Goal: Information Seeking & Learning: Understand process/instructions

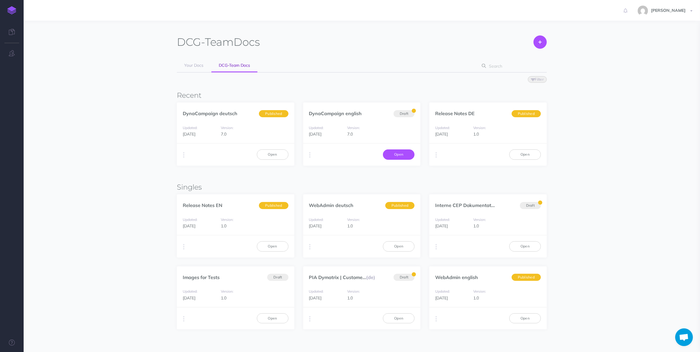
click at [400, 152] on link "Open" at bounding box center [399, 154] width 32 height 10
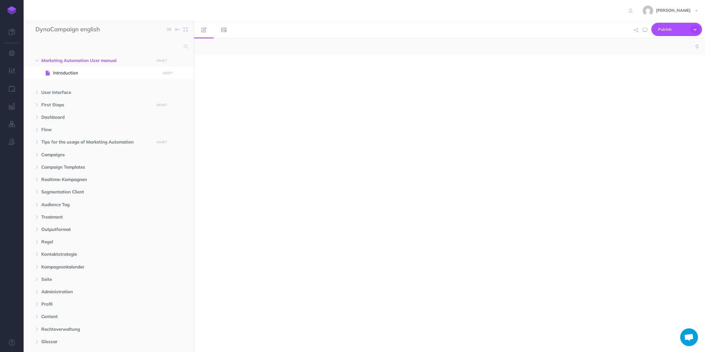
select select "null"
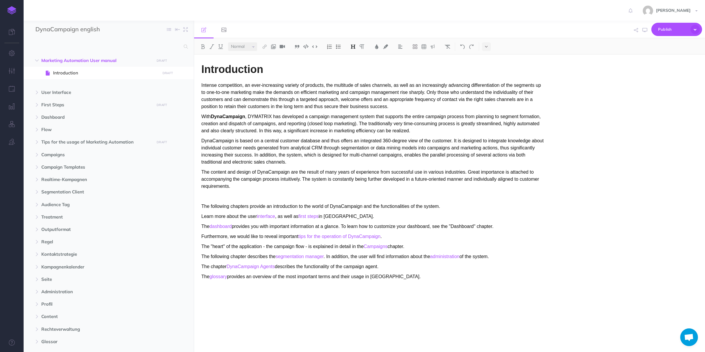
click at [229, 120] on p "With DynaCampaign , DYMATRIX has developed a campaign management system that su…" at bounding box center [373, 123] width 343 height 21
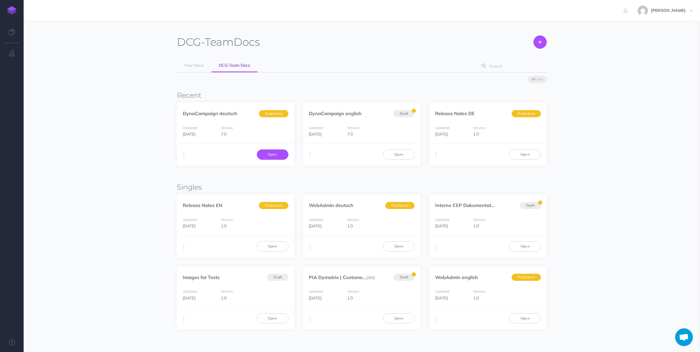
click at [272, 155] on link "Open" at bounding box center [273, 154] width 32 height 10
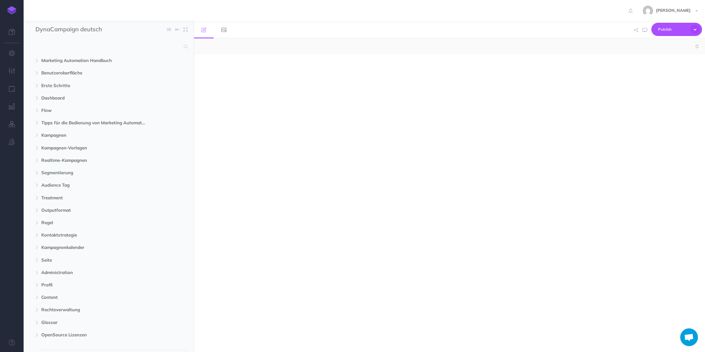
select select "null"
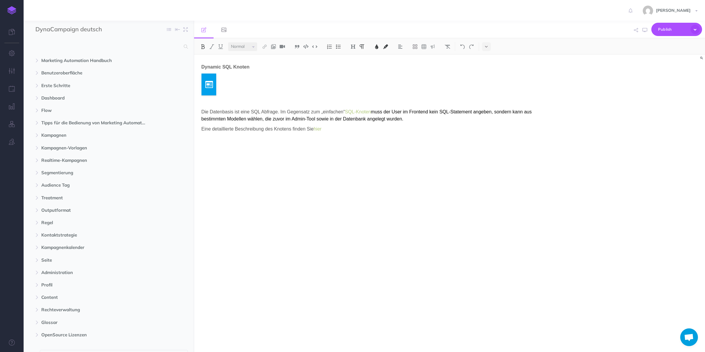
click at [94, 62] on span "Marketing Automation Handbuch" at bounding box center [96, 60] width 110 height 7
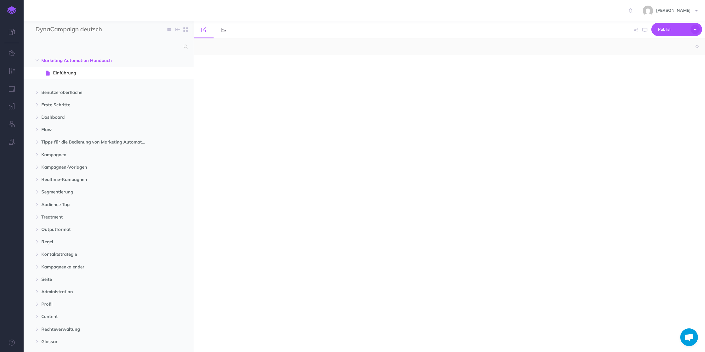
select select "null"
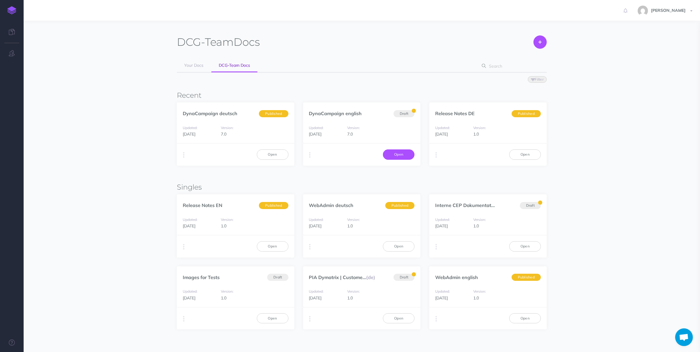
click at [395, 153] on link "Open" at bounding box center [399, 154] width 32 height 10
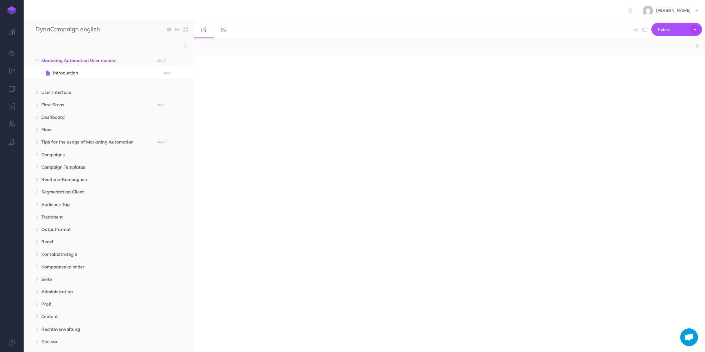
select select "null"
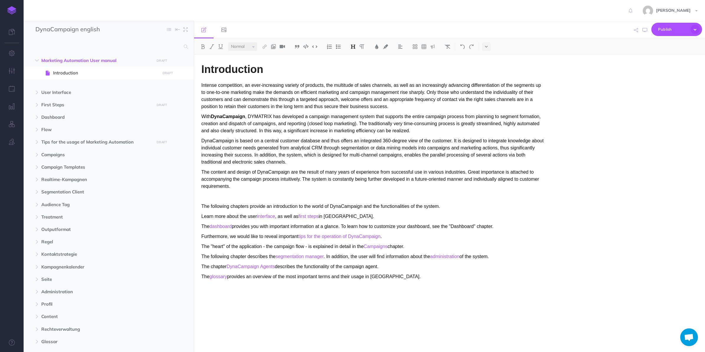
click at [223, 118] on strong "DynaCampaign" at bounding box center [228, 116] width 34 height 5
click at [323, 145] on p "DynaCampaign is based on a central customer database and thus offers an integra…" at bounding box center [373, 151] width 343 height 28
click at [73, 91] on span "User Interface" at bounding box center [96, 92] width 110 height 7
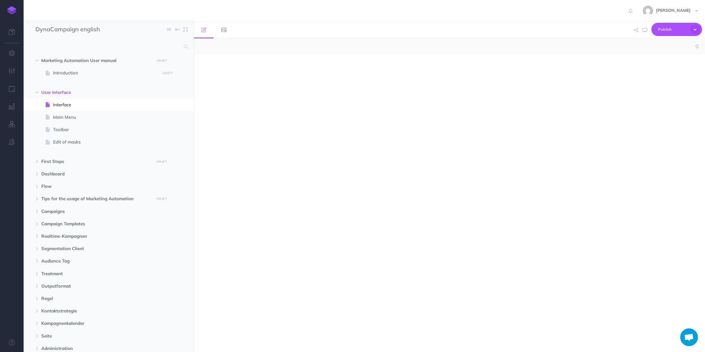
select select "null"
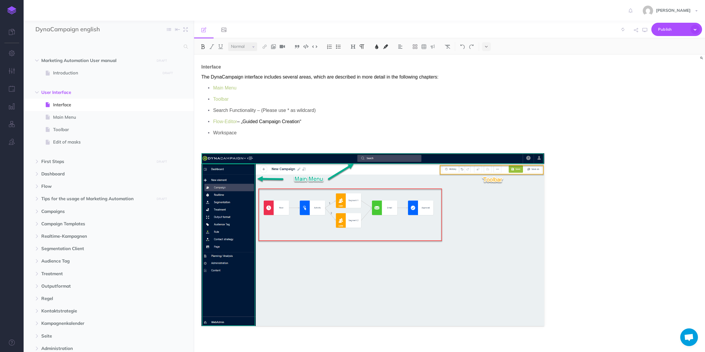
click at [77, 72] on span "Introduction" at bounding box center [105, 72] width 105 height 7
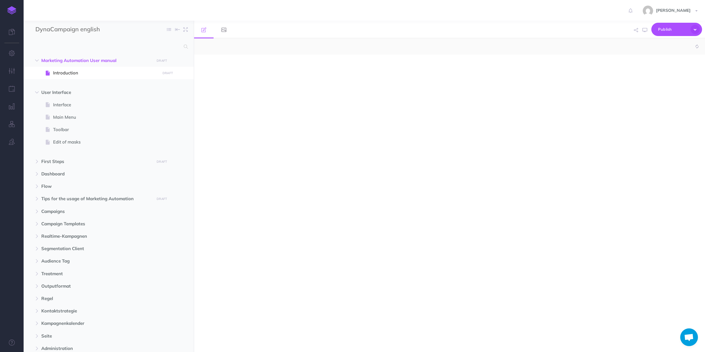
select select "null"
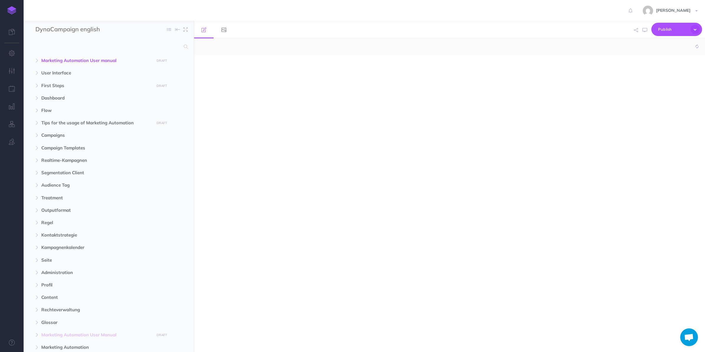
select select "null"
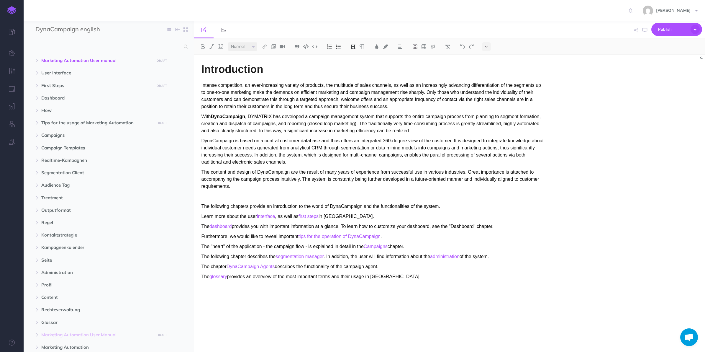
click at [213, 117] on strong "DynaCampaign" at bounding box center [228, 116] width 34 height 5
click at [65, 74] on span "User Interface" at bounding box center [96, 72] width 110 height 7
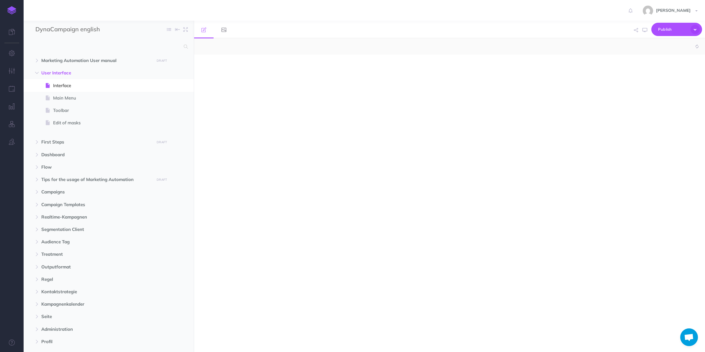
select select "null"
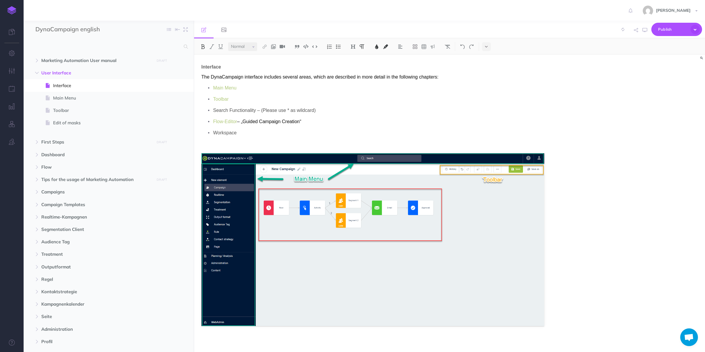
click at [84, 59] on span "Marketing Automation User manual" at bounding box center [96, 60] width 110 height 7
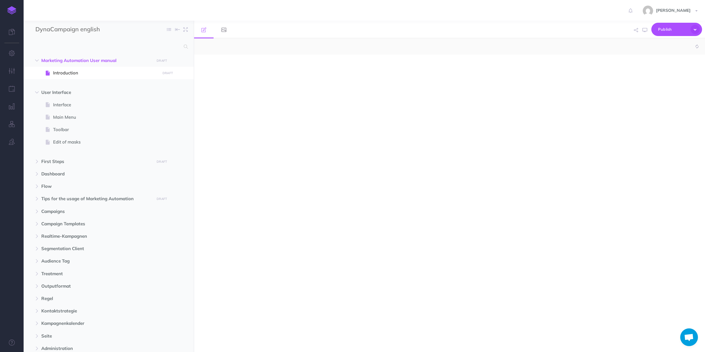
select select "null"
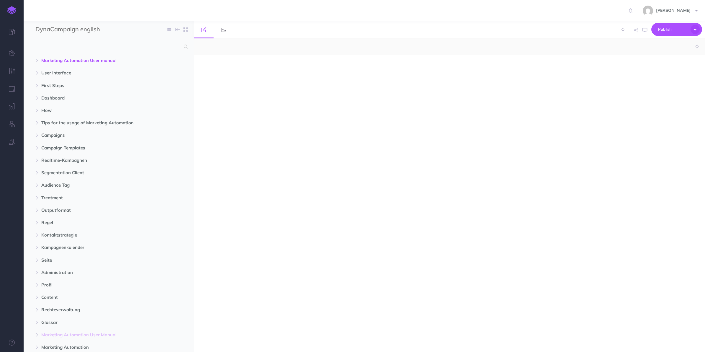
select select "null"
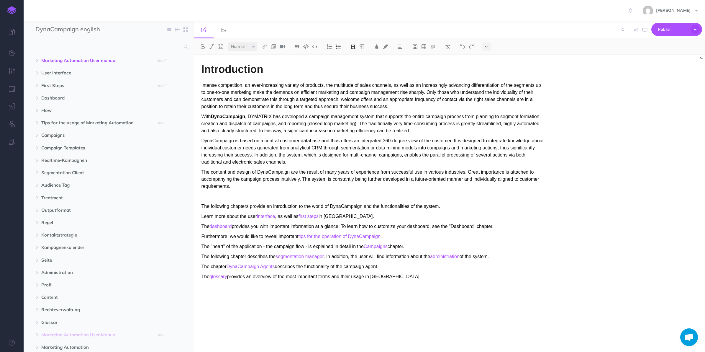
click at [211, 116] on p "With DynaCampaign , DYMATRIX has developed a campaign management system that su…" at bounding box center [373, 123] width 343 height 21
click at [37, 59] on icon "button" at bounding box center [37, 61] width 4 height 4
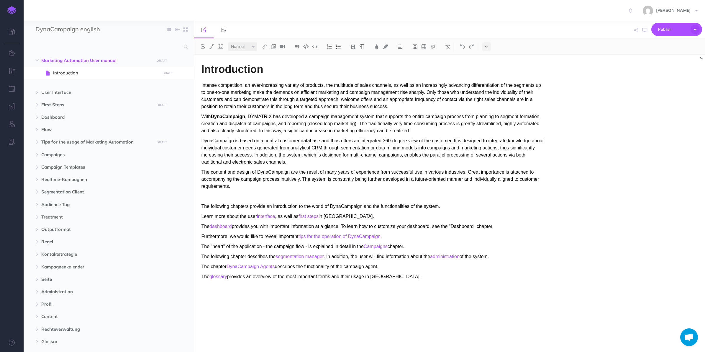
click at [37, 59] on icon "button" at bounding box center [37, 61] width 4 height 4
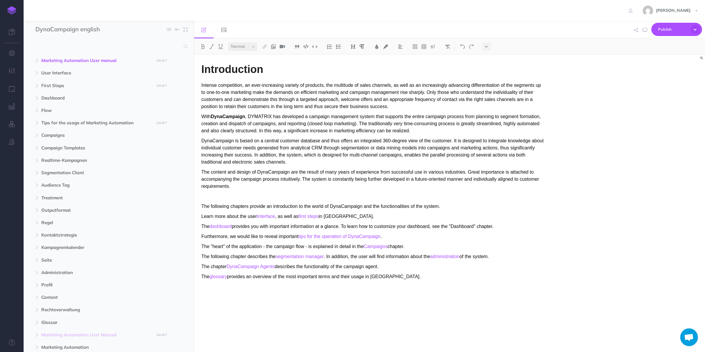
click at [174, 60] on icon "button" at bounding box center [173, 60] width 4 height 7
click at [151, 40] on div "DynaCampaign english Collapse all Expand all Expand to root folders Marketing A…" at bounding box center [109, 186] width 171 height 331
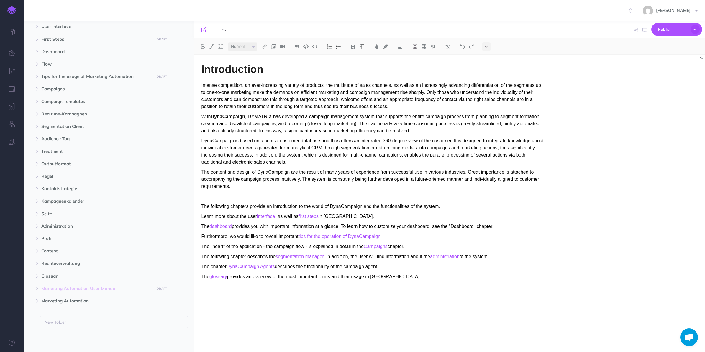
click at [92, 300] on span "Marketing Automation" at bounding box center [96, 300] width 110 height 7
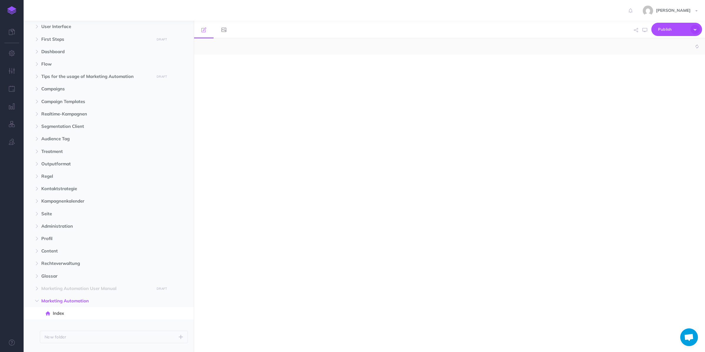
select select "null"
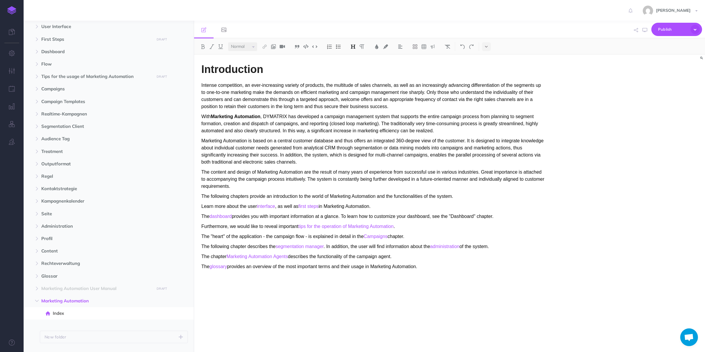
drag, startPoint x: 81, startPoint y: 302, endPoint x: 88, endPoint y: 40, distance: 261.9
click at [88, 40] on ul "Marketing Automation User manual DRAFT Publish these changes Nevermind Publish …" at bounding box center [109, 175] width 170 height 335
drag, startPoint x: 88, startPoint y: 40, endPoint x: 73, endPoint y: 53, distance: 19.7
click at [73, 53] on span "Dashboard" at bounding box center [96, 51] width 110 height 7
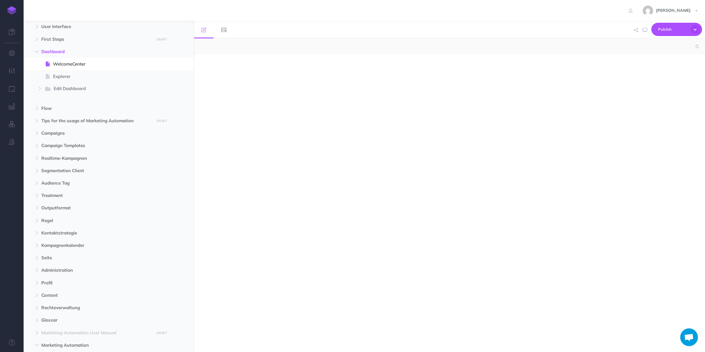
select select "null"
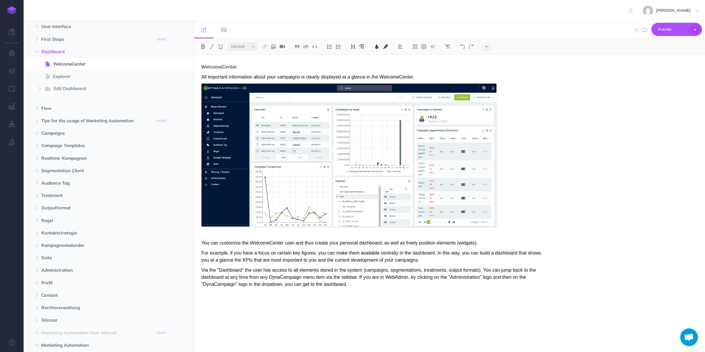
click at [37, 51] on icon "button" at bounding box center [37, 52] width 4 height 4
click at [80, 58] on span "Marketing Automation User manual" at bounding box center [96, 60] width 110 height 7
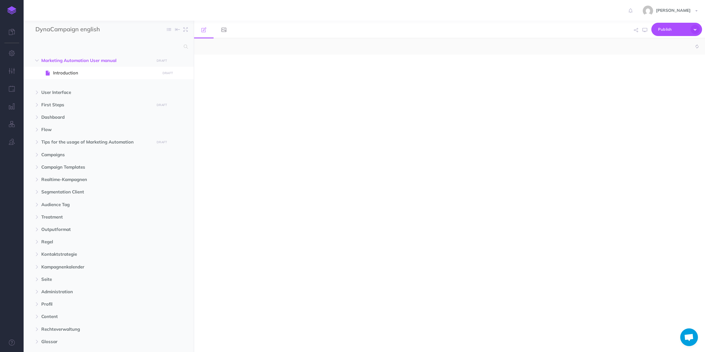
select select "null"
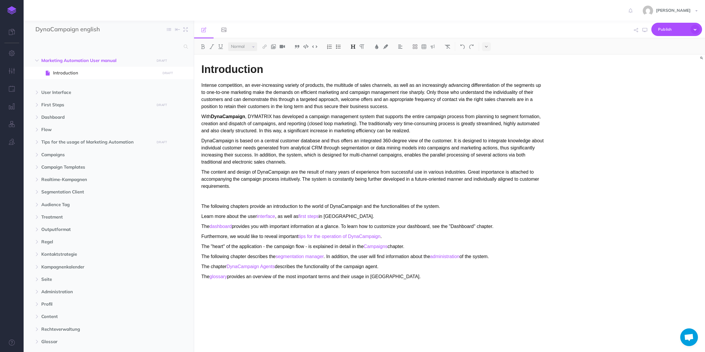
click at [68, 70] on span "Introduction" at bounding box center [105, 72] width 105 height 7
click at [68, 64] on span "Marketing Automation User manual" at bounding box center [96, 60] width 110 height 7
click at [70, 74] on span "Introduction" at bounding box center [105, 72] width 105 height 7
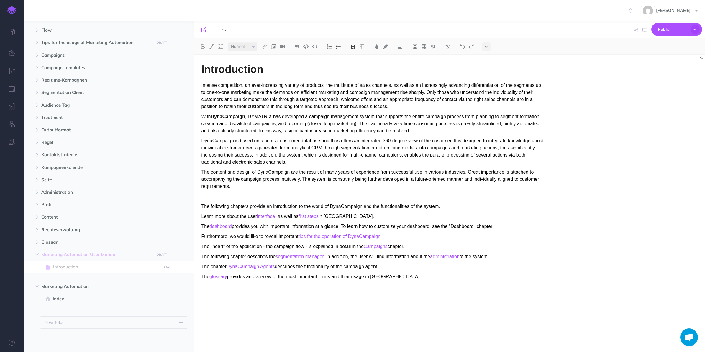
click at [65, 298] on span "Index" at bounding box center [106, 298] width 106 height 7
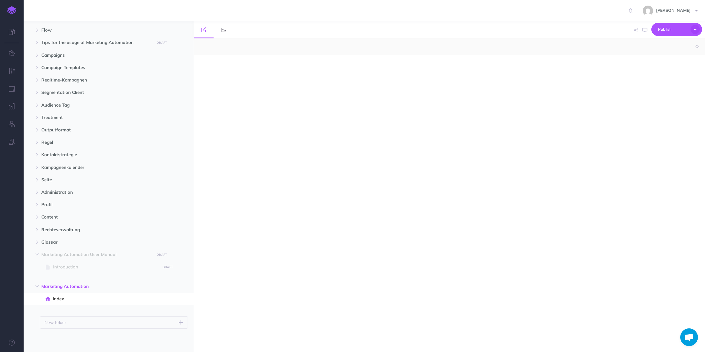
select select "null"
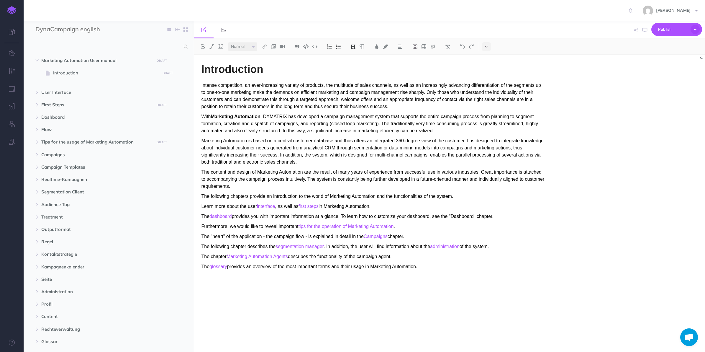
click at [84, 60] on span "Marketing Automation User manual" at bounding box center [96, 60] width 110 height 7
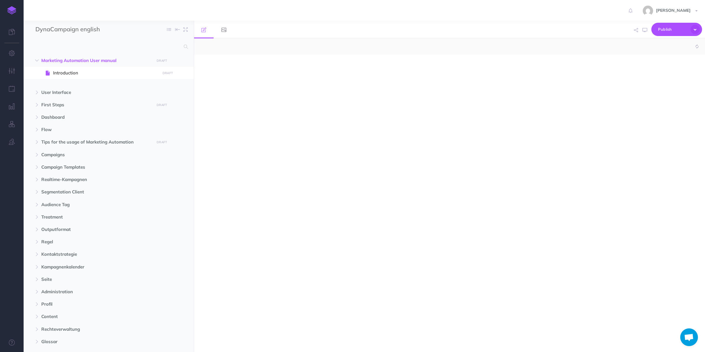
select select "null"
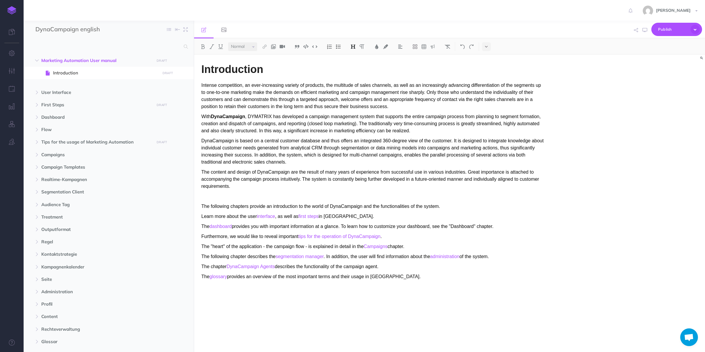
click at [84, 69] on span at bounding box center [109, 73] width 170 height 12
click at [83, 73] on span "Introduction" at bounding box center [105, 72] width 105 height 7
click at [86, 74] on span "Introduction" at bounding box center [105, 72] width 105 height 7
click at [185, 74] on button "button" at bounding box center [182, 73] width 11 height 8
click at [174, 86] on link "Page history" at bounding box center [166, 84] width 44 height 10
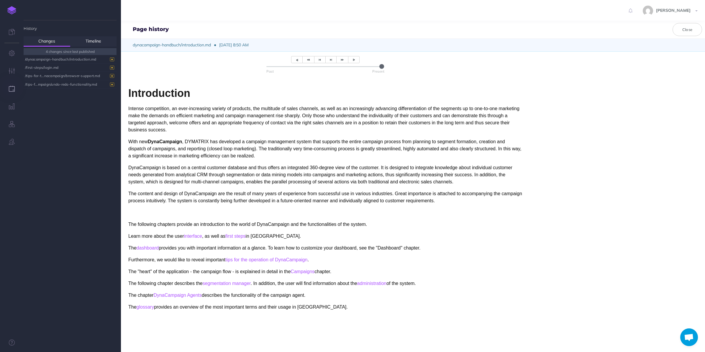
click at [234, 98] on div "Past Present Introduction Intense competition, an ever-increasing variety of pr…" at bounding box center [325, 231] width 409 height 358
click at [687, 27] on button "Close" at bounding box center [688, 29] width 30 height 13
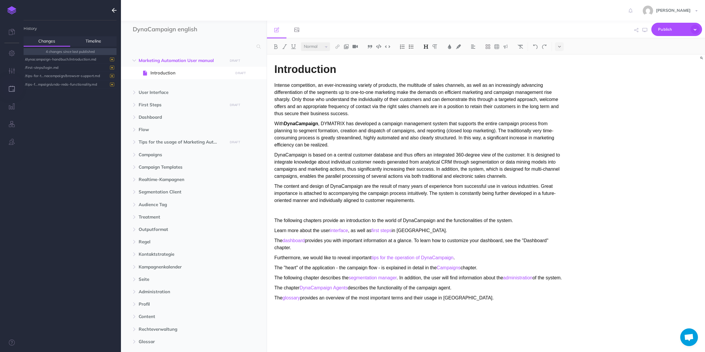
click at [113, 12] on icon "button" at bounding box center [114, 10] width 5 height 7
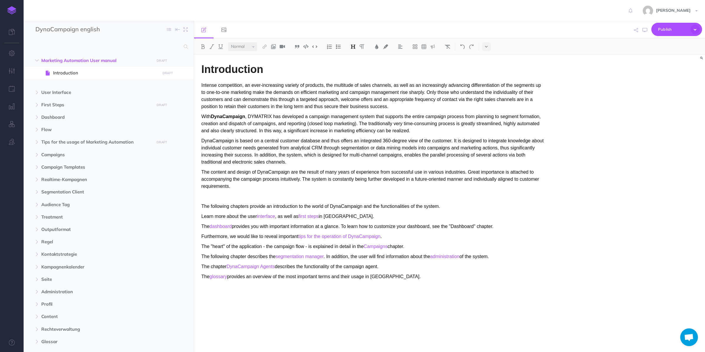
click at [88, 61] on span "Marketing Automation User manual" at bounding box center [96, 60] width 110 height 7
click at [87, 72] on span "Introduction" at bounding box center [105, 72] width 105 height 7
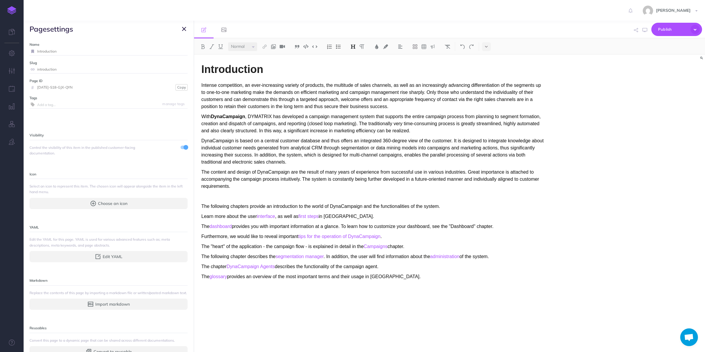
click at [305, 115] on p "With DynaCampaign , DYMATRIX has developed a campaign management system that su…" at bounding box center [373, 123] width 343 height 21
click at [185, 30] on icon "button" at bounding box center [184, 28] width 4 height 7
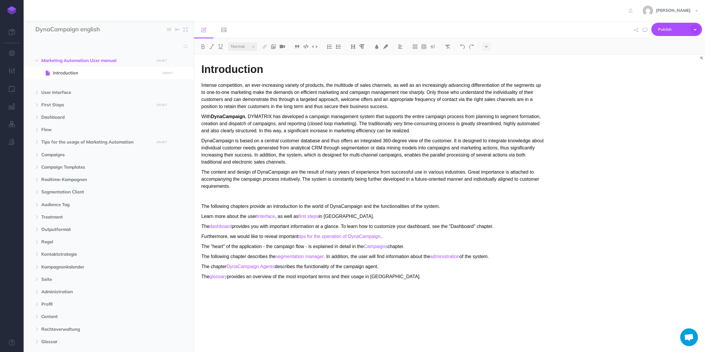
click at [95, 60] on span "Marketing Automation User manual" at bounding box center [96, 60] width 110 height 7
click at [84, 65] on span "Marketing Automation User manual DRAFT Publish these changes Nevermind Publish …" at bounding box center [115, 60] width 148 height 12
click at [83, 68] on span at bounding box center [109, 73] width 170 height 12
click at [146, 71] on span "Introduction" at bounding box center [105, 72] width 105 height 7
click at [182, 74] on icon "button" at bounding box center [182, 73] width 5 height 7
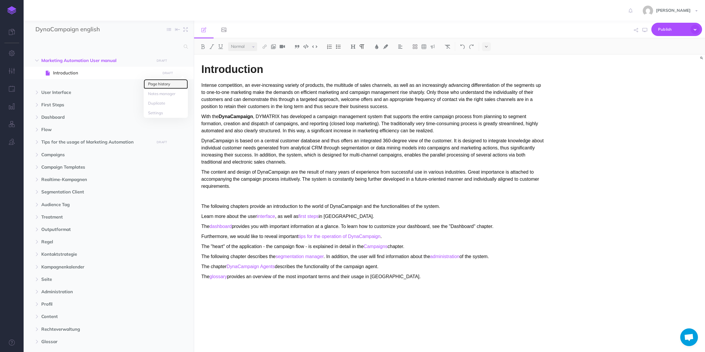
click at [178, 85] on link "Page history" at bounding box center [166, 84] width 44 height 10
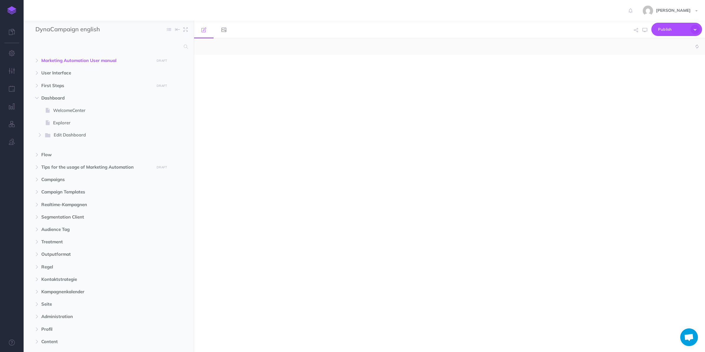
select select "null"
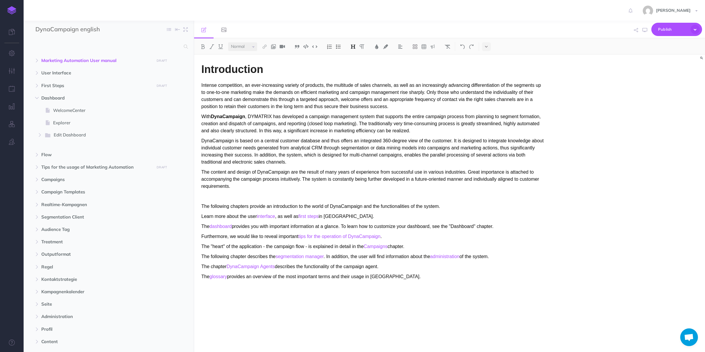
click at [62, 123] on span "Explorer" at bounding box center [105, 122] width 105 height 7
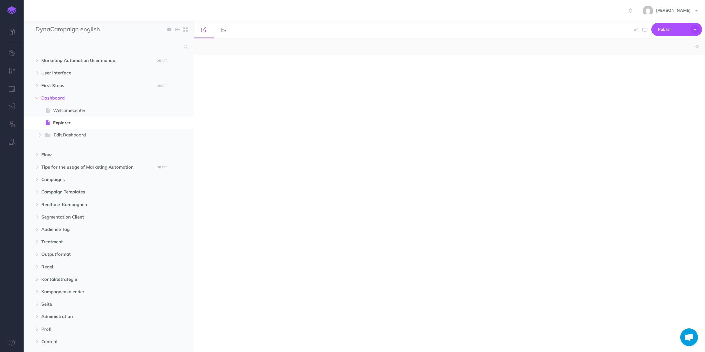
select select "null"
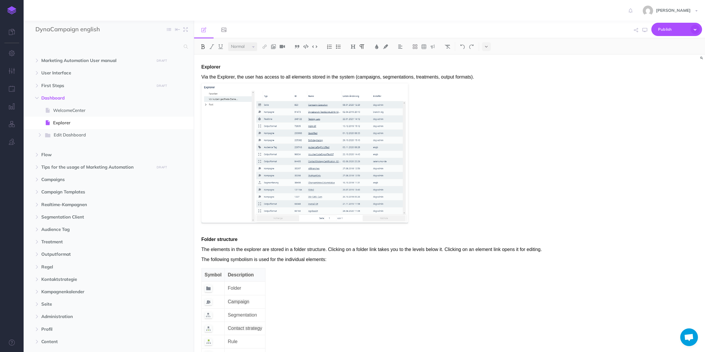
click at [207, 75] on p "Via the Explorer, the user has access to all elements stored in the system (cam…" at bounding box center [373, 76] width 343 height 7
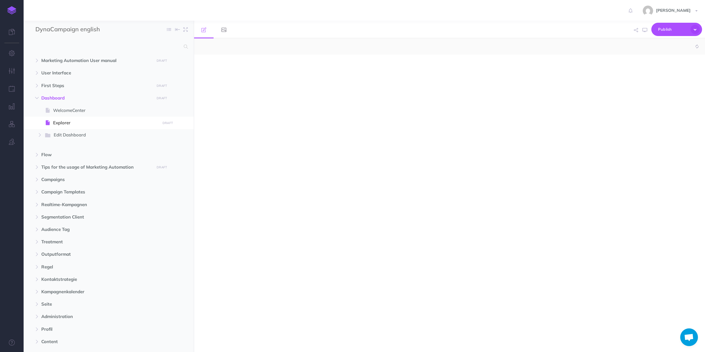
select select "null"
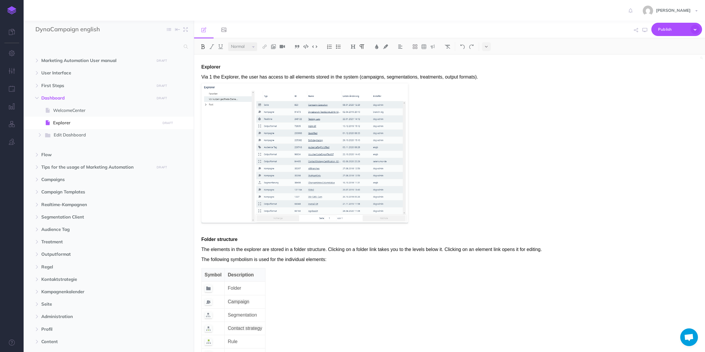
click at [213, 76] on p "Via 1 the Explorer, the user has access to all elements stored in the system (c…" at bounding box center [373, 76] width 343 height 7
click at [624, 156] on div "Explorer Via the Explorer, the user has access to all elements stored in the sy…" at bounding box center [449, 203] width 511 height 297
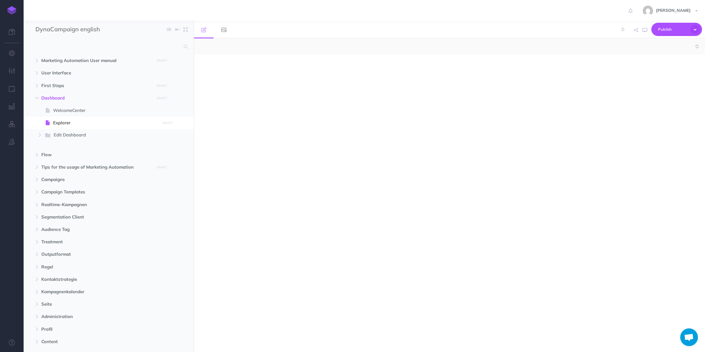
select select "null"
